Goal: Entertainment & Leisure: Consume media (video, audio)

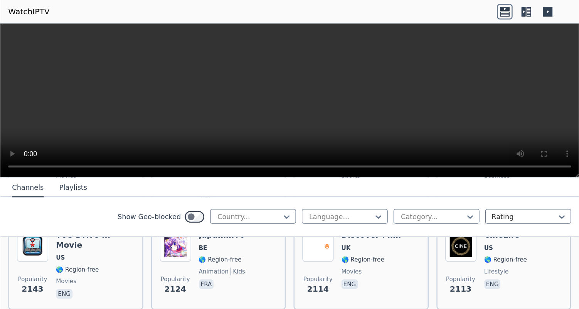
scroll to position [406, 0]
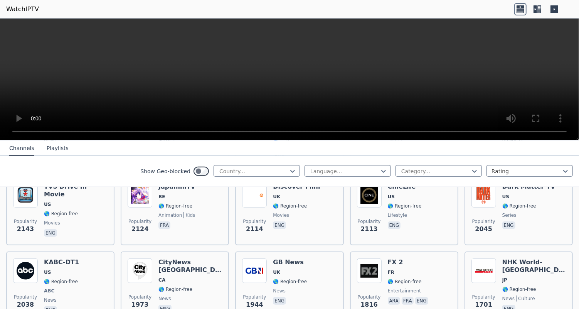
click at [457, 12] on icon at bounding box center [539, 9] width 4 height 8
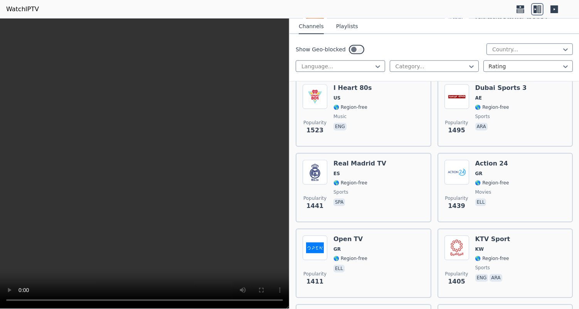
scroll to position [1389, 0]
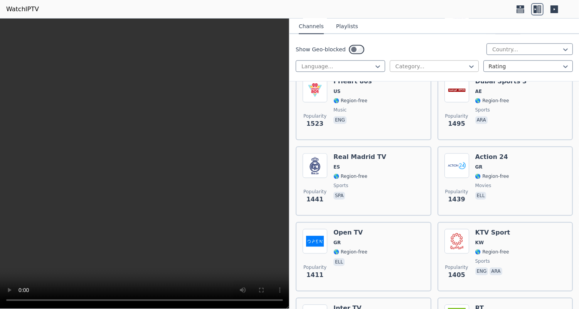
click at [457, 69] on div at bounding box center [431, 66] width 73 height 8
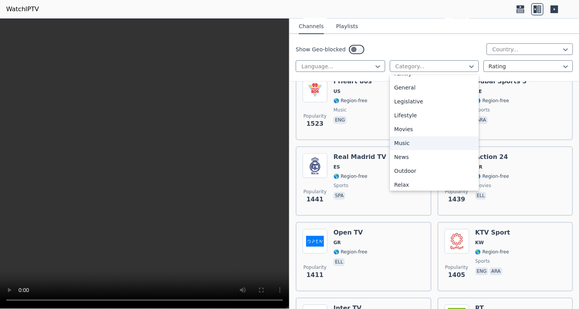
scroll to position [165, 0]
click at [422, 152] on div "News" at bounding box center [434, 154] width 89 height 14
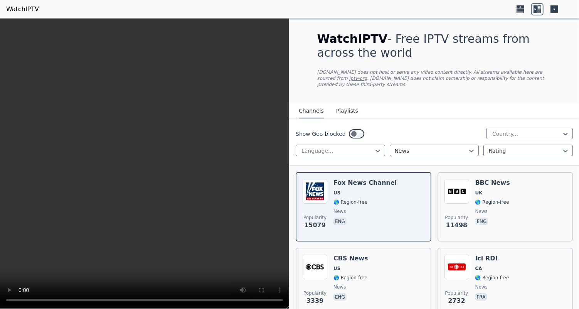
click at [348, 111] on button "Playlists" at bounding box center [347, 111] width 22 height 15
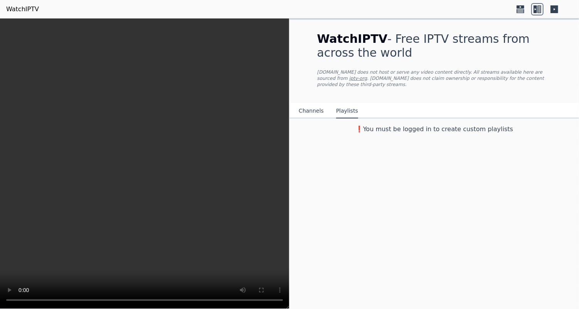
click at [312, 111] on button "Channels" at bounding box center [311, 111] width 25 height 15
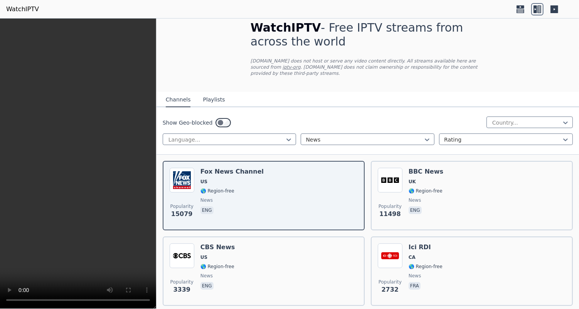
scroll to position [12, 0]
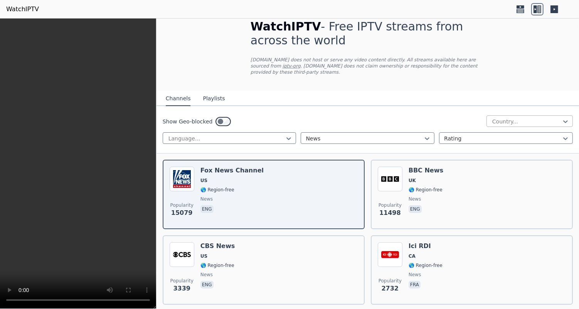
click at [457, 121] on div at bounding box center [526, 122] width 70 height 8
click at [396, 83] on div "WatchIPTV - Free IPTV streams from across the world [DOMAIN_NAME] does not host…" at bounding box center [367, 48] width 259 height 83
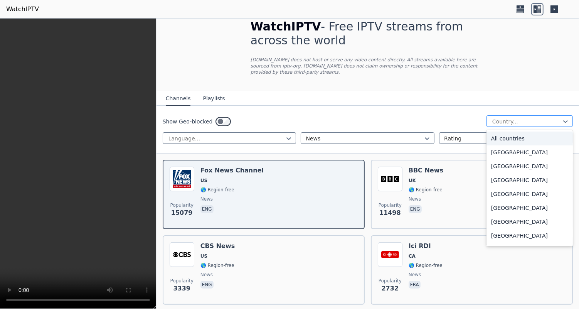
click at [457, 118] on div at bounding box center [526, 122] width 70 height 8
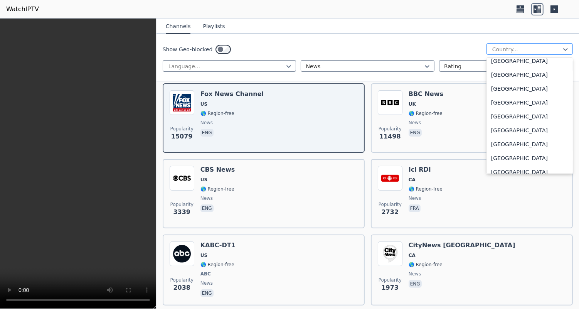
scroll to position [2728, 0]
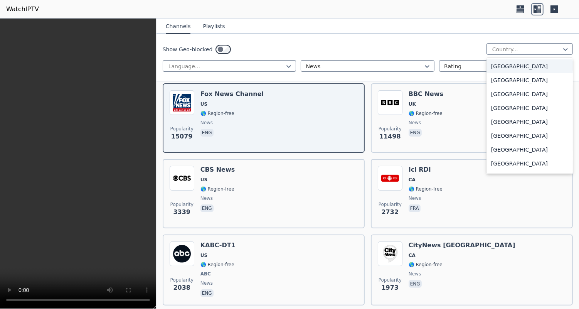
click at [457, 68] on div "[GEOGRAPHIC_DATA]" at bounding box center [529, 66] width 86 height 14
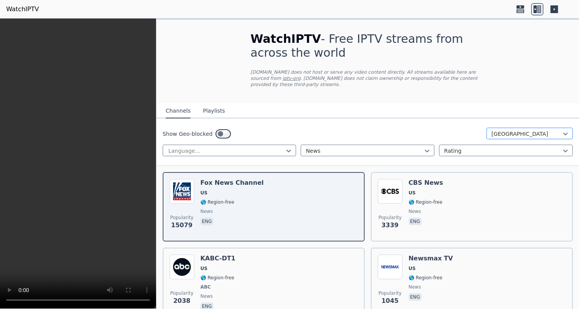
click at [457, 133] on div at bounding box center [526, 134] width 70 height 8
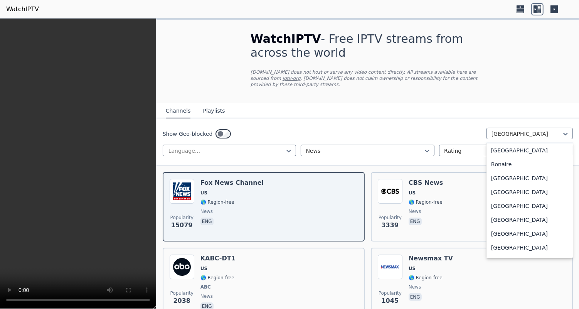
scroll to position [312, 0]
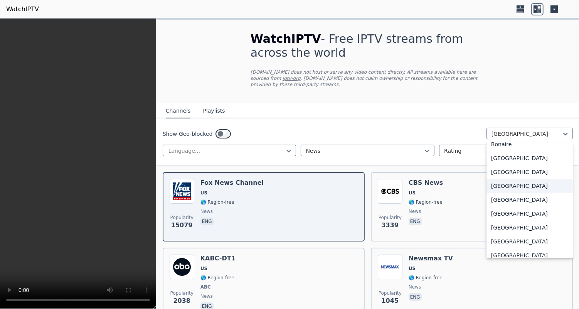
click at [457, 185] on div "[GEOGRAPHIC_DATA]" at bounding box center [529, 186] width 86 height 14
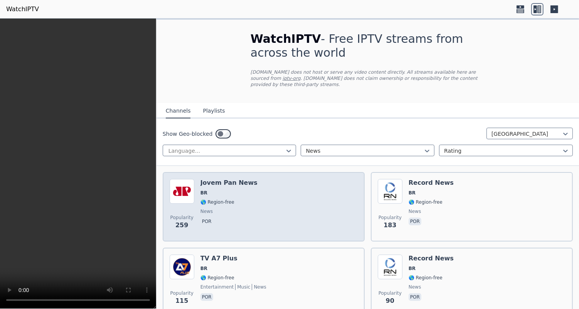
click at [301, 198] on div "Popularity 259 Jovem Pan News BR 🌎 Region-free news por" at bounding box center [264, 207] width 188 height 56
